Goal: Find specific page/section: Find specific page/section

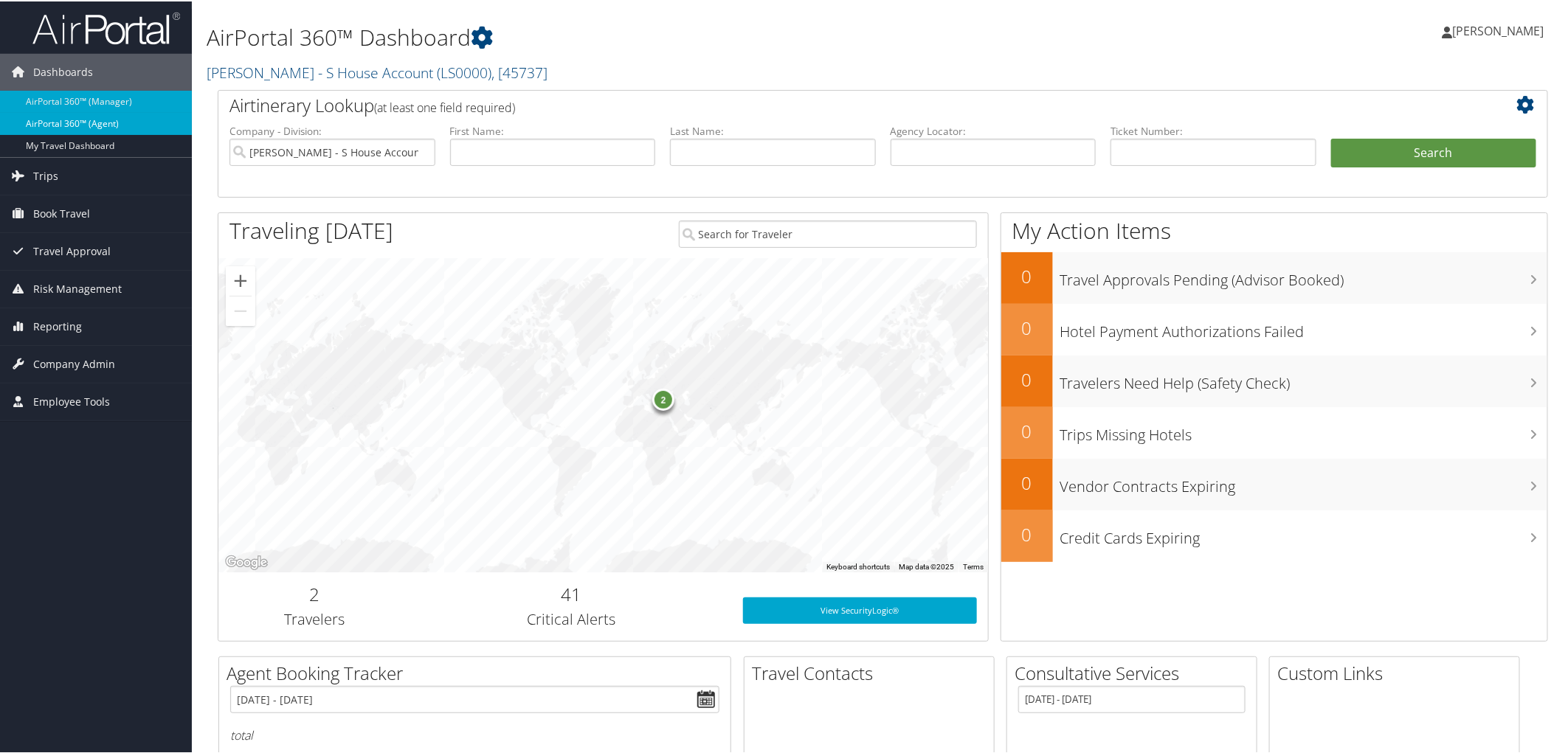
click at [84, 116] on link "AirPortal 360™ (Agent)" at bounding box center [95, 122] width 192 height 22
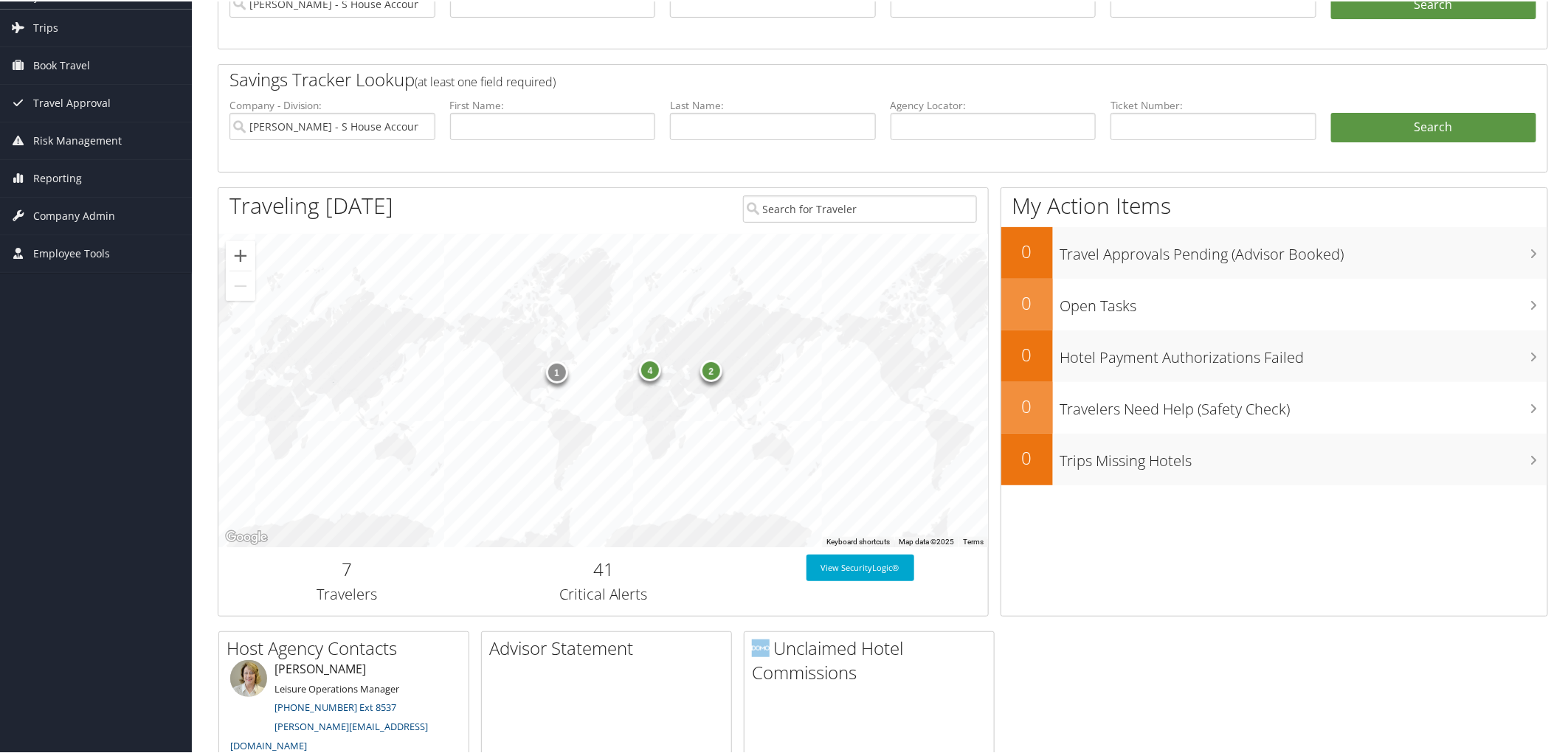
scroll to position [160, 0]
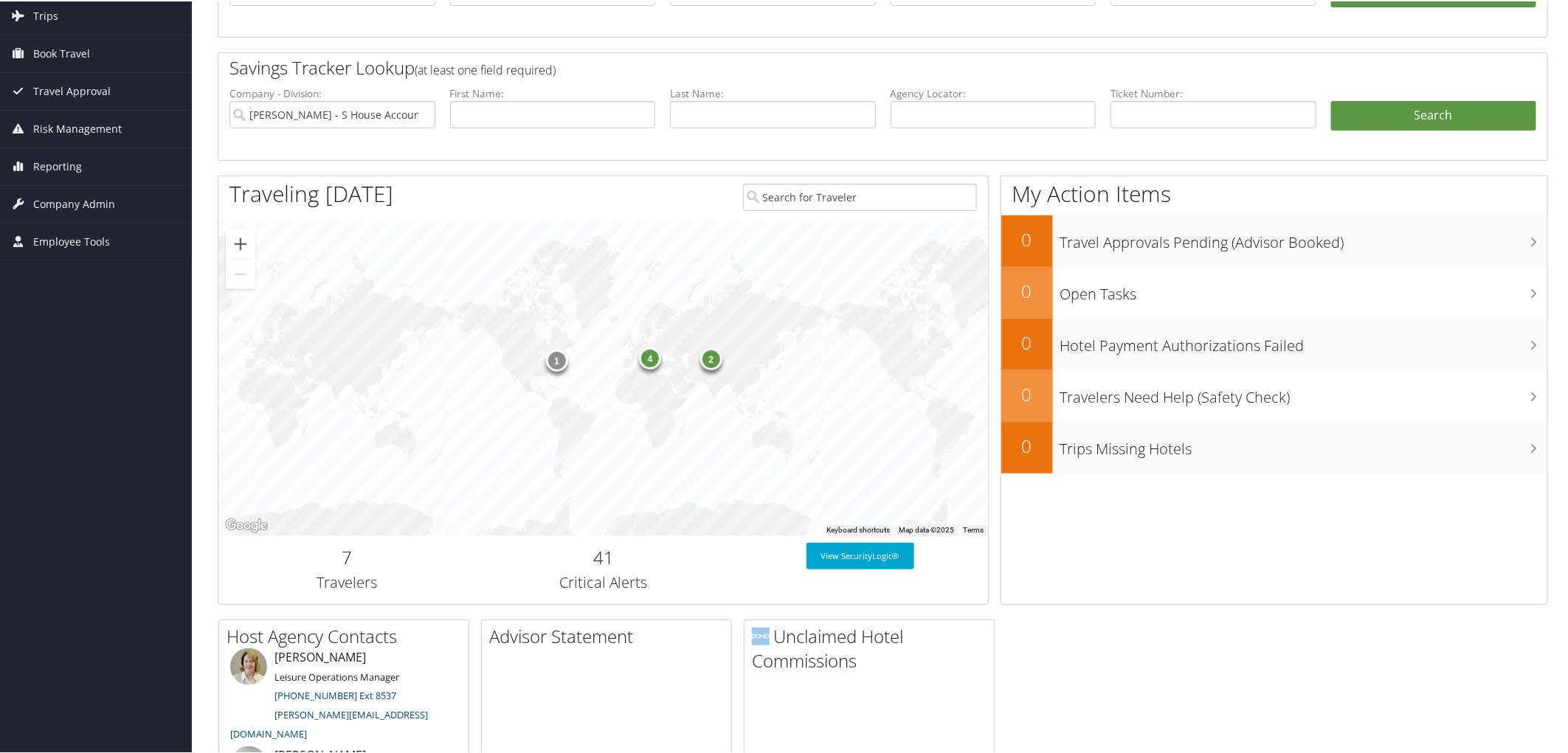
click at [648, 357] on div "4" at bounding box center [650, 357] width 22 height 22
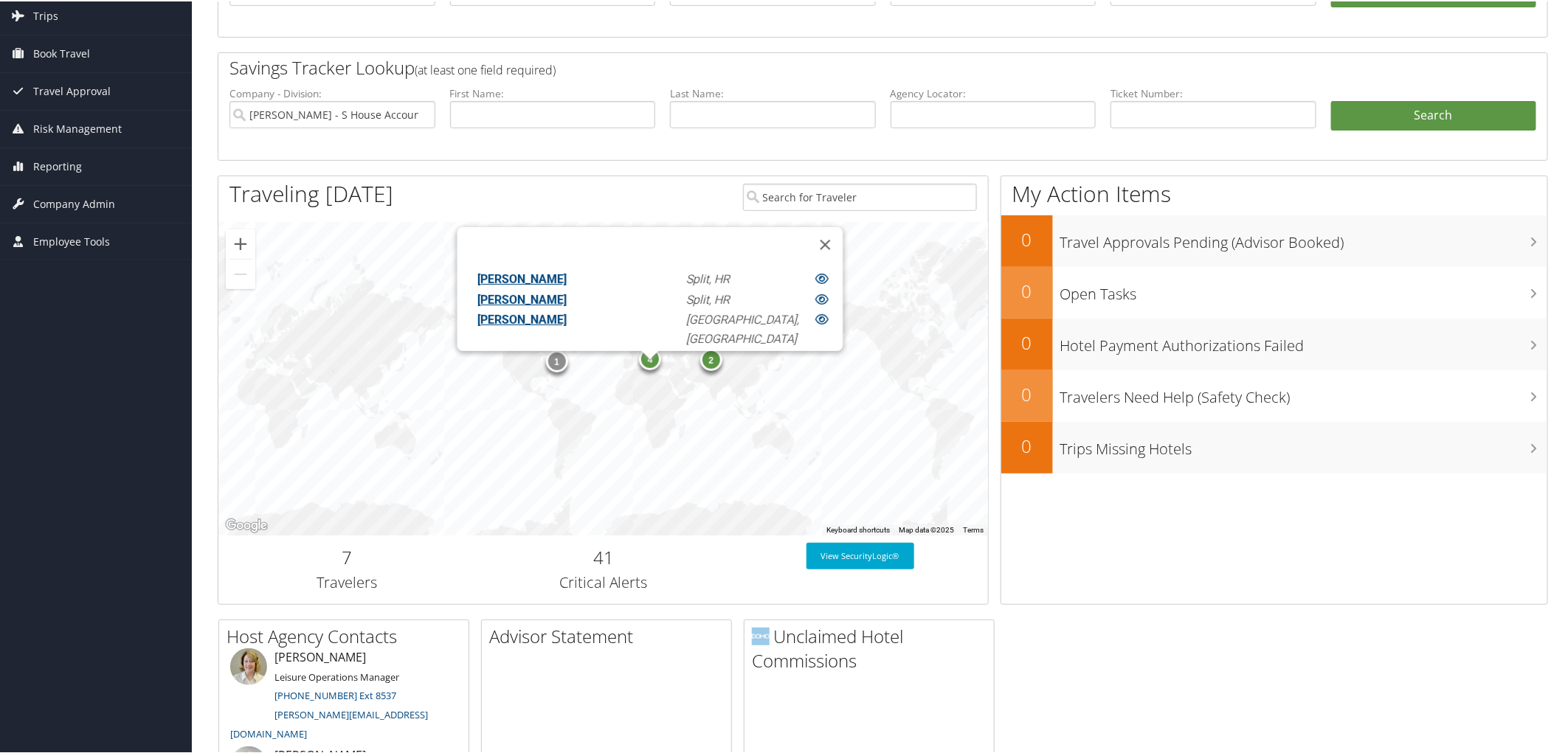
click at [648, 357] on div "4" at bounding box center [650, 358] width 22 height 22
click at [954, 356] on div "2 4 1 Linda Smith Split, HR Richard Smith Split, HR Sandra Morgan Istanbul, TR …" at bounding box center [603, 378] width 770 height 314
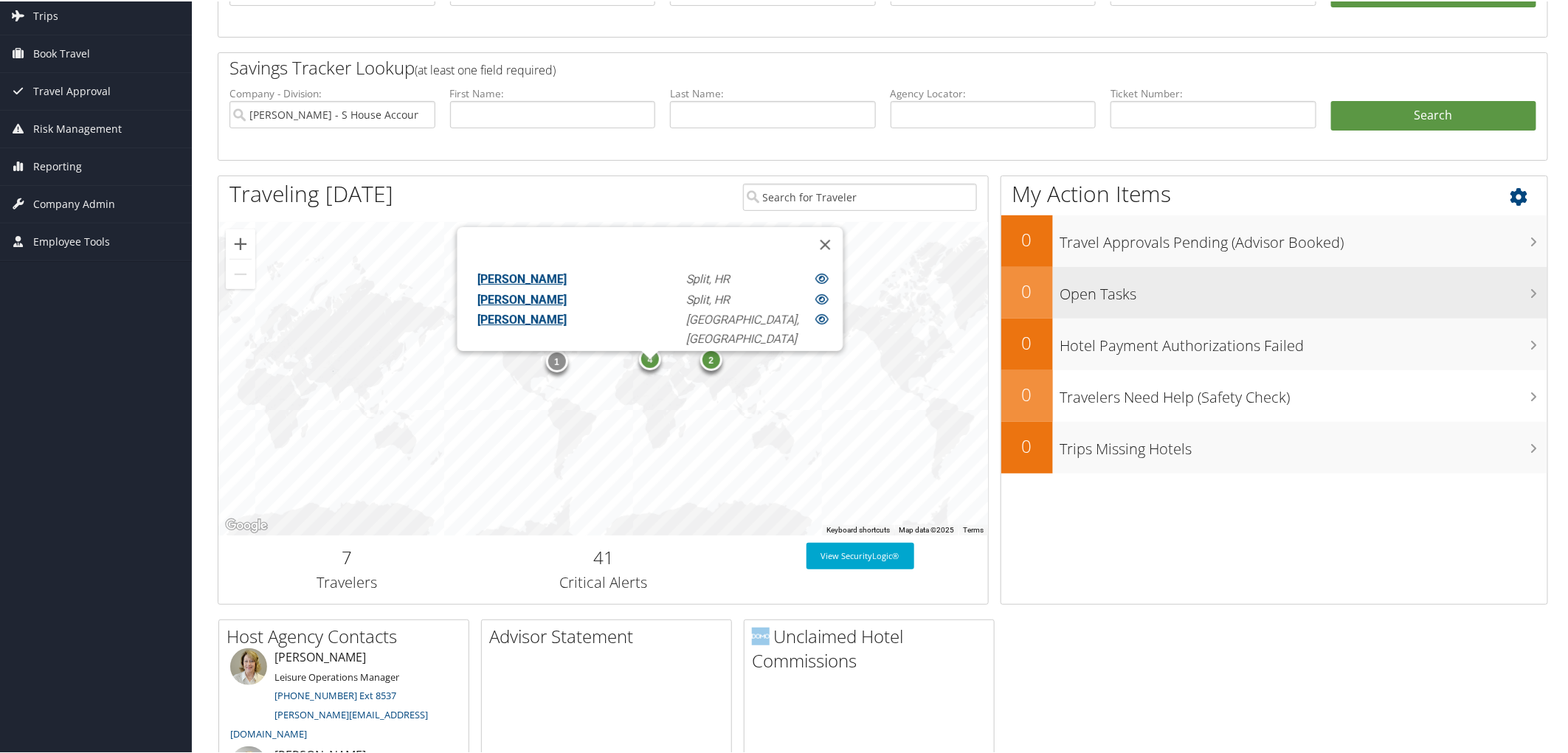
click at [1523, 275] on h3 "Open Tasks" at bounding box center [1305, 289] width 487 height 28
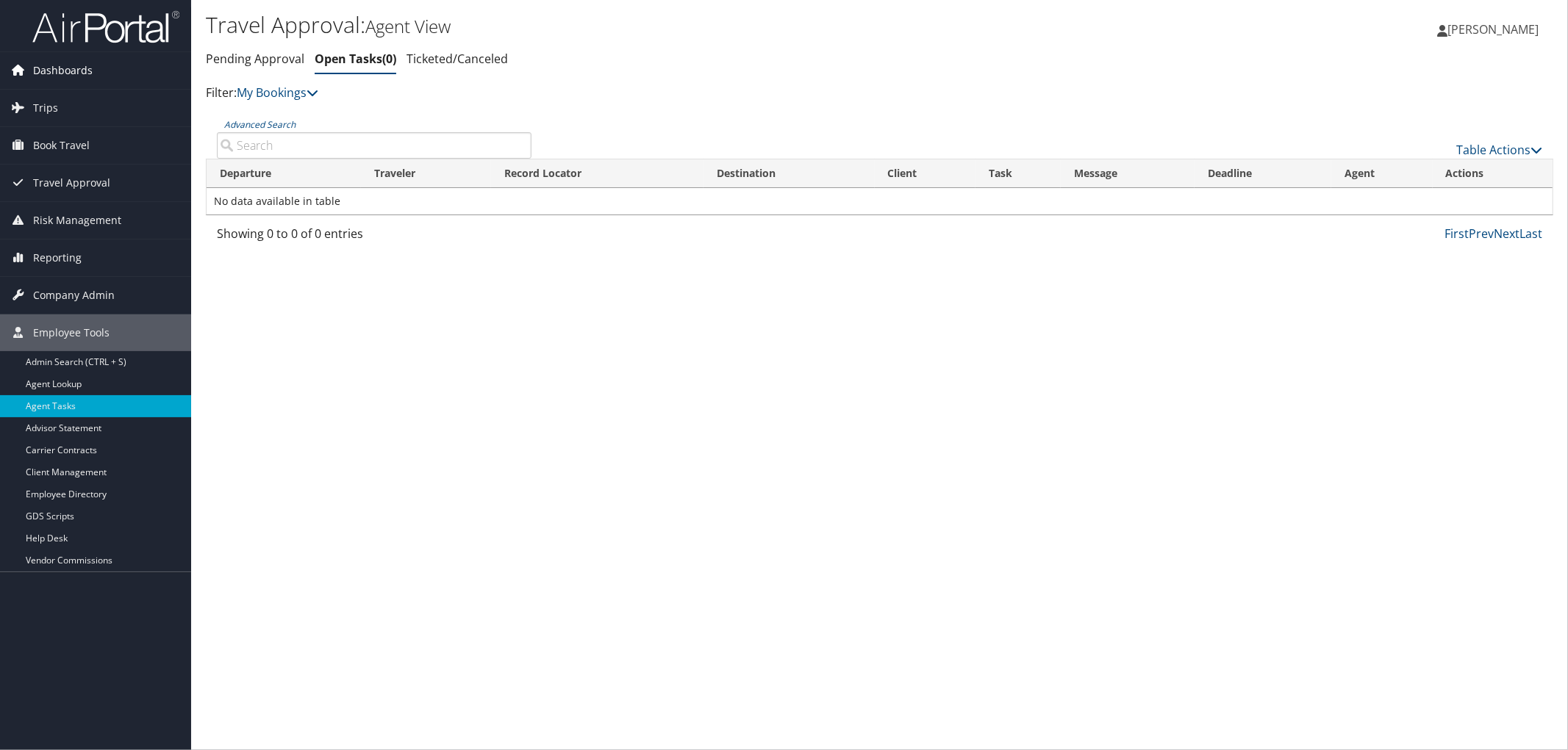
click at [77, 64] on span "Dashboards" at bounding box center [63, 70] width 60 height 37
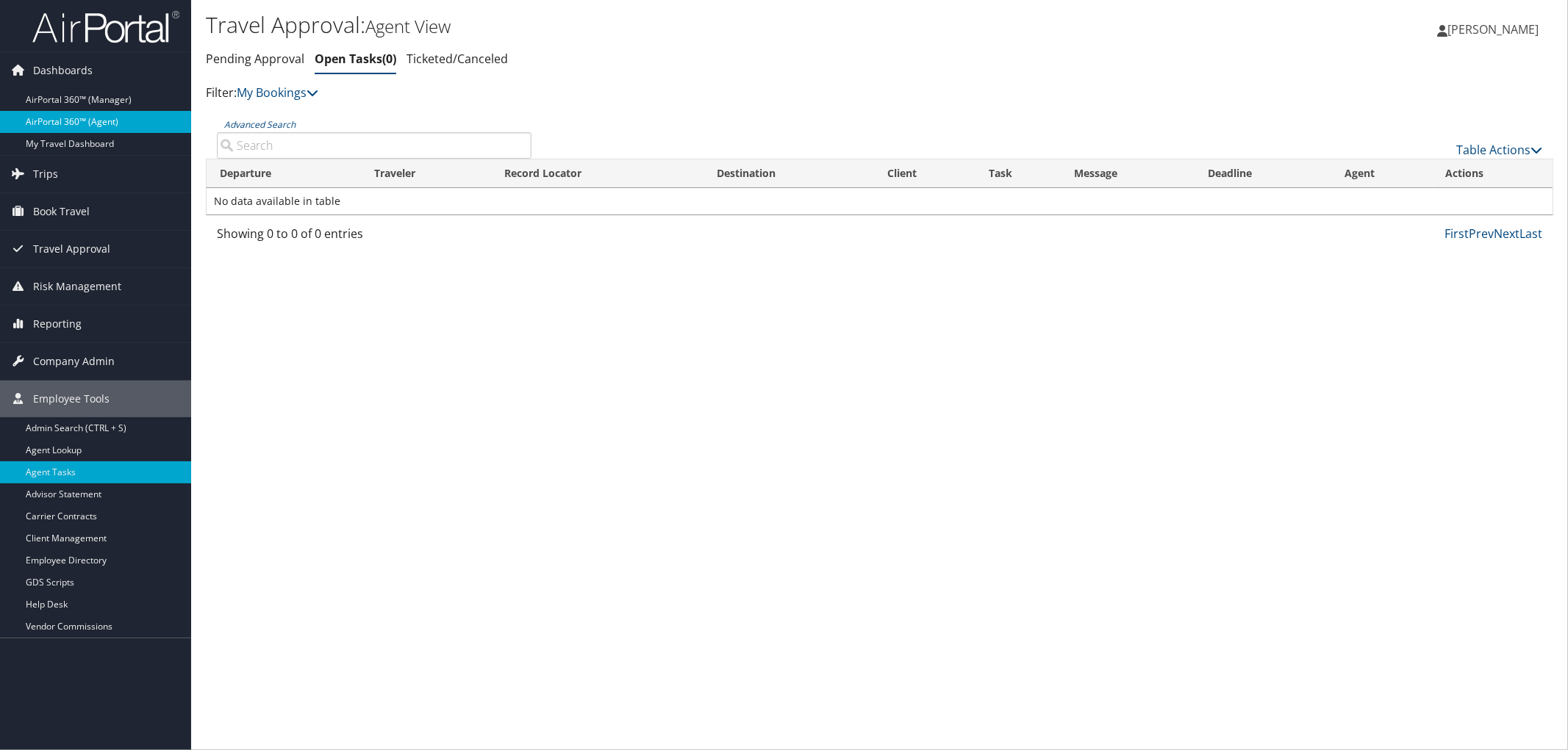
click at [75, 115] on link "AirPortal 360™ (Agent)" at bounding box center [95, 122] width 191 height 22
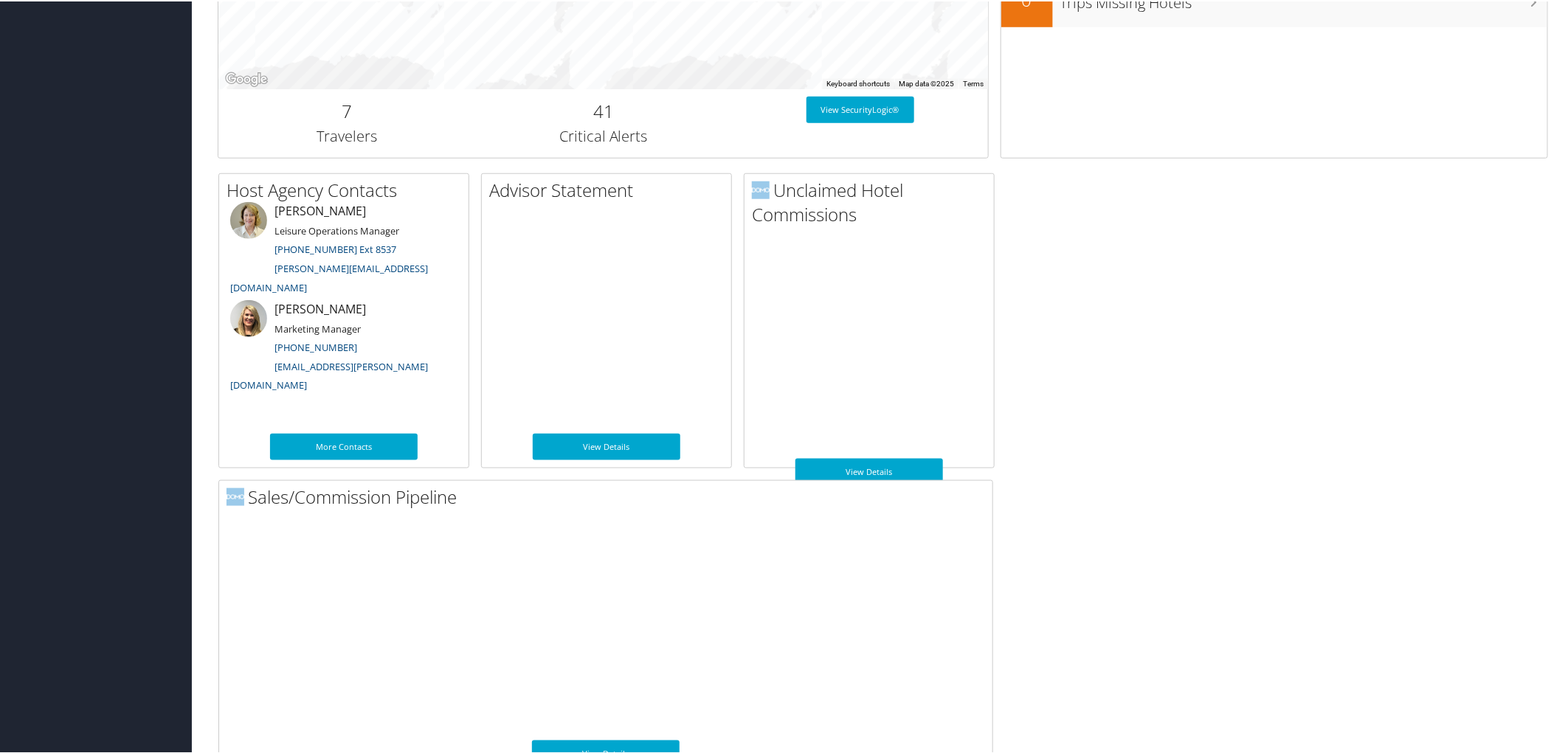
scroll to position [637, 0]
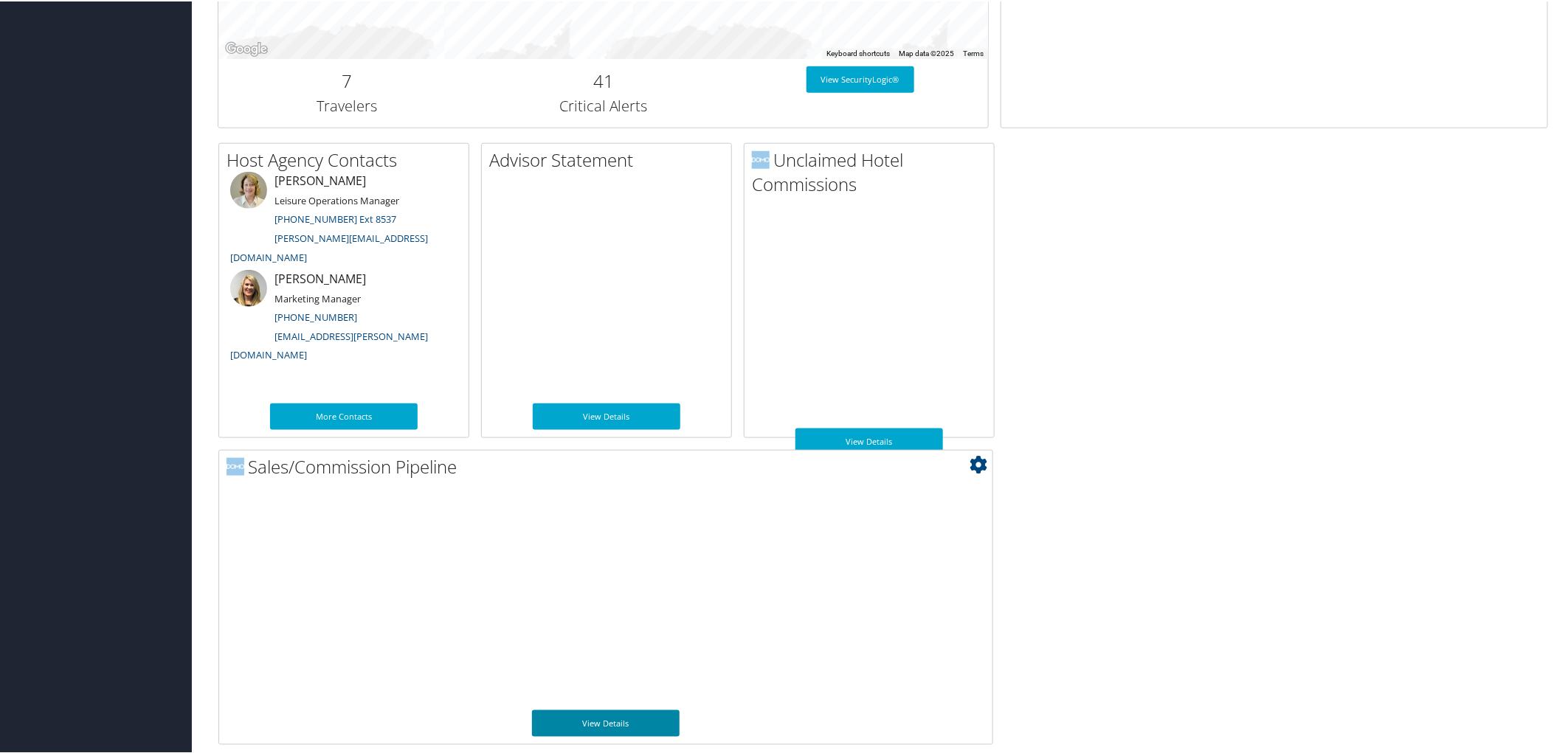
click at [594, 709] on link "View Details" at bounding box center [606, 722] width 147 height 27
